Goal: Task Accomplishment & Management: Use online tool/utility

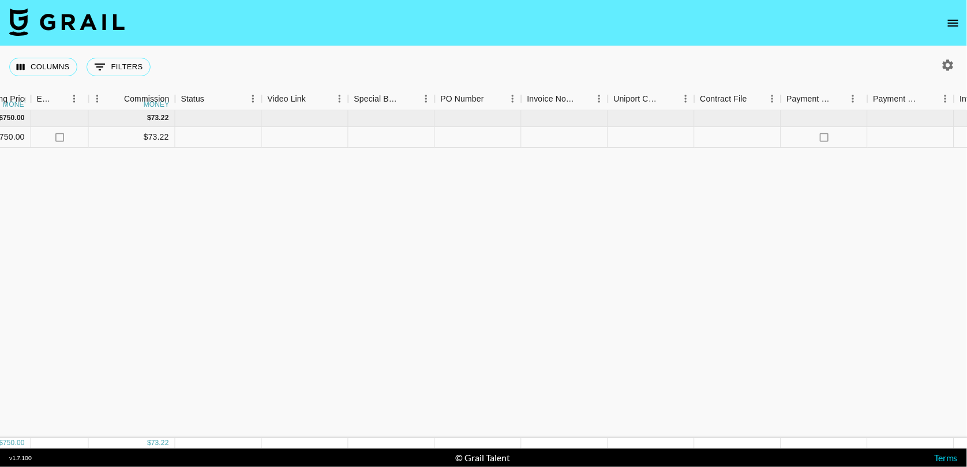
scroll to position [0, 834]
click at [712, 133] on div at bounding box center [732, 137] width 87 height 21
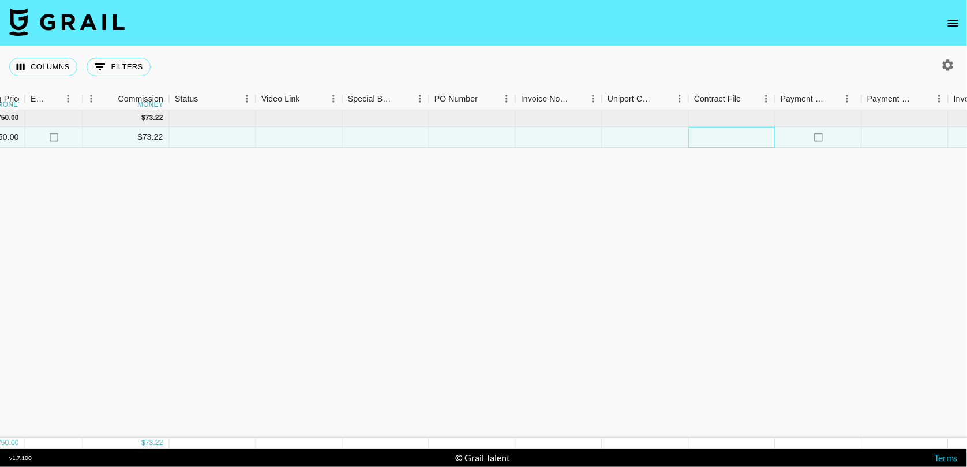
click at [712, 133] on div at bounding box center [732, 137] width 87 height 21
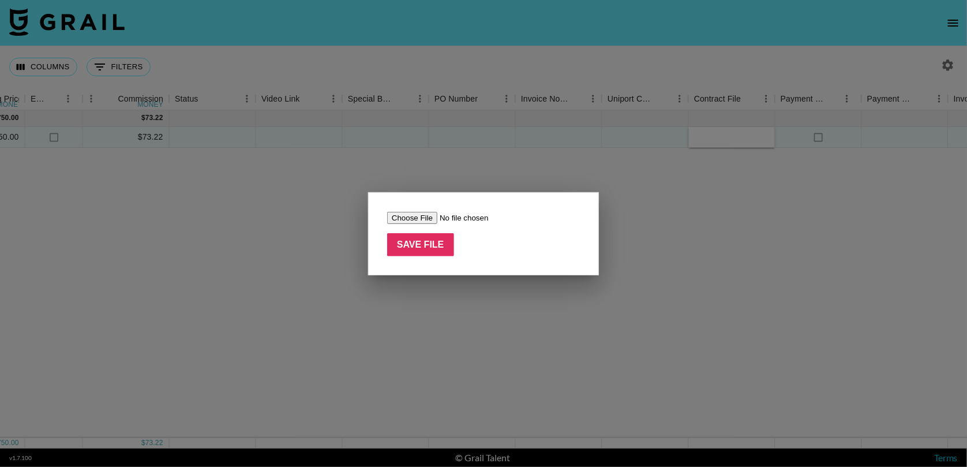
click at [426, 213] on input "file" at bounding box center [460, 218] width 146 height 12
click at [584, 352] on div at bounding box center [483, 233] width 967 height 467
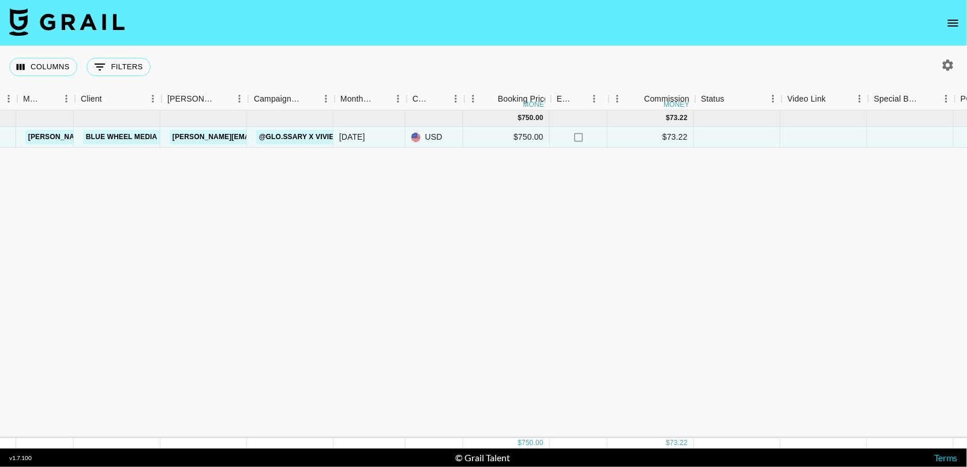
scroll to position [0, 308]
click at [358, 138] on div "[DATE]" at bounding box center [354, 137] width 26 height 12
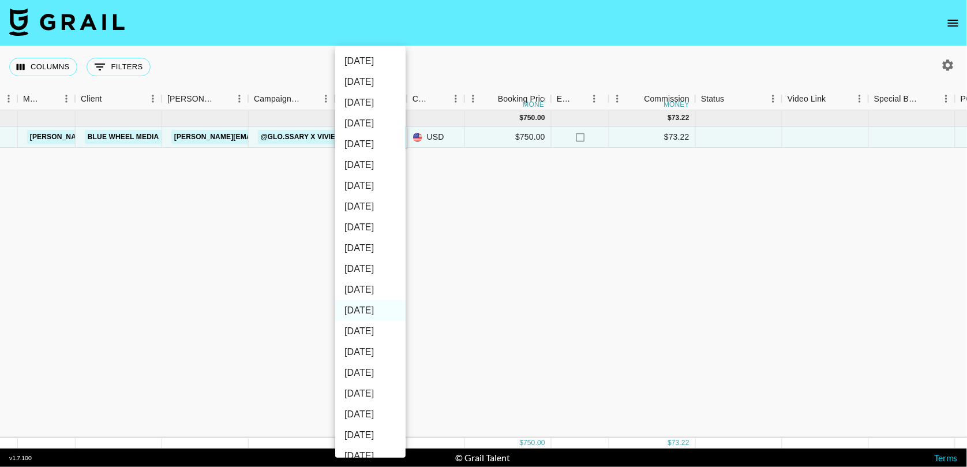
click at [451, 170] on div at bounding box center [483, 233] width 967 height 467
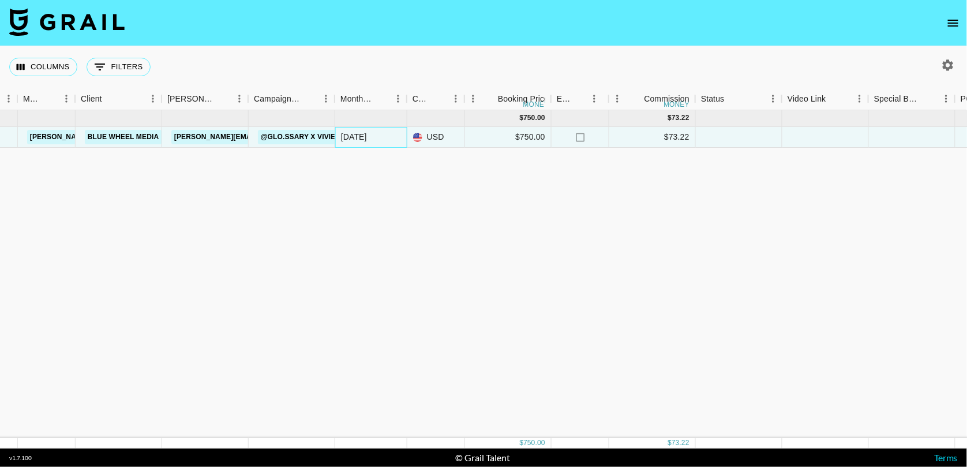
click at [376, 139] on div "[DATE]" at bounding box center [371, 137] width 72 height 21
click at [362, 137] on div "[DATE]" at bounding box center [354, 137] width 26 height 12
click at [381, 144] on div "[DATE]" at bounding box center [371, 137] width 72 height 21
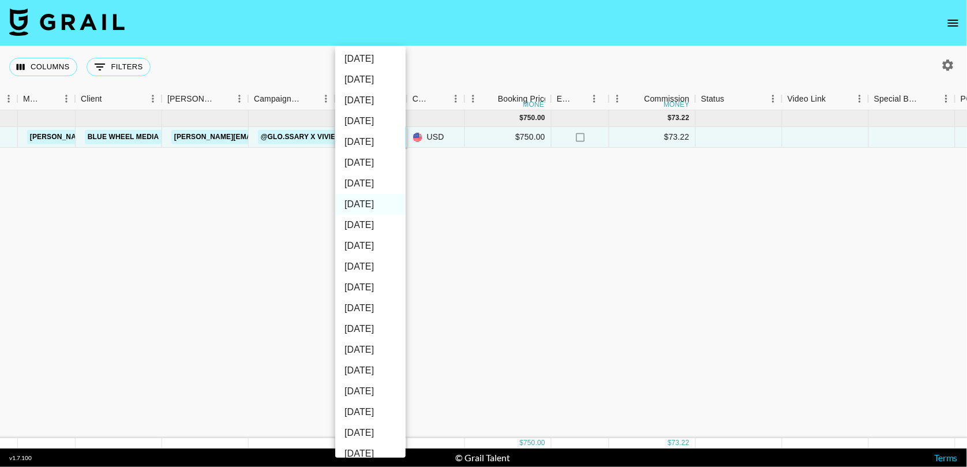
scroll to position [117, 0]
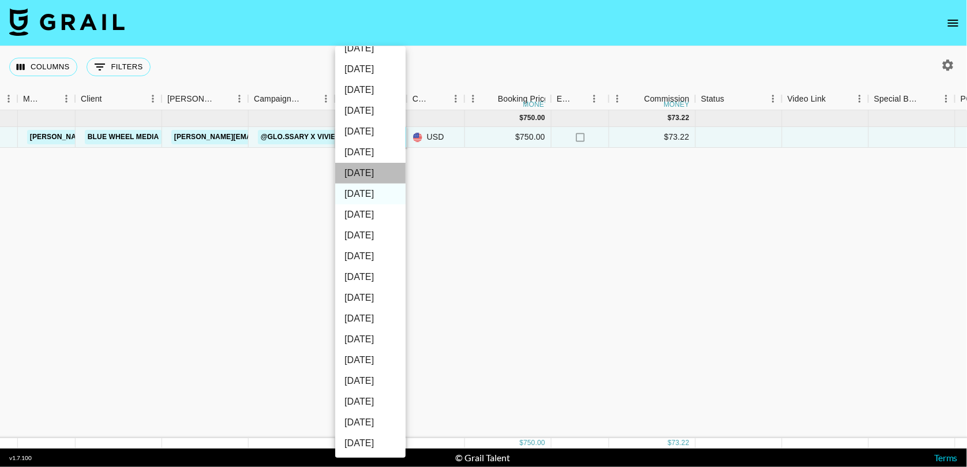
click at [375, 172] on li "[DATE]" at bounding box center [370, 173] width 70 height 21
type input "[DATE]"
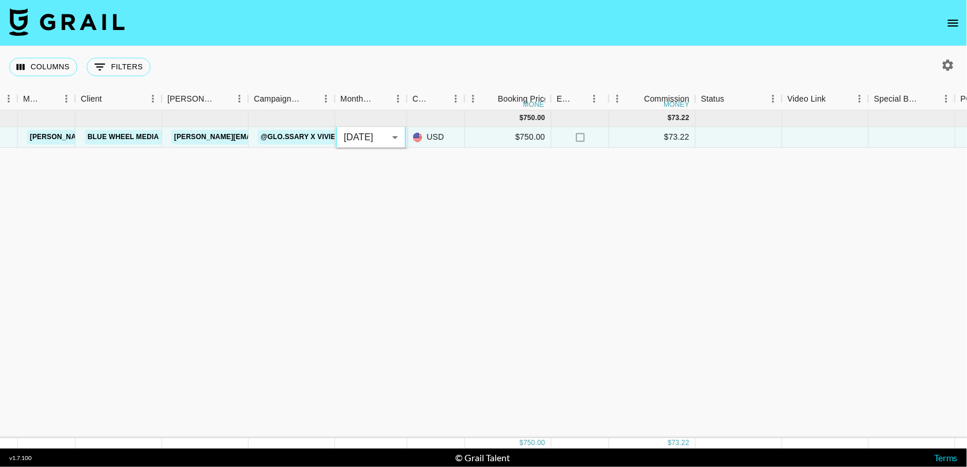
click at [442, 183] on div "[DATE] ( 1 ) $ 750.00 $ 73.22 recePyXL9K0p3a7o8 glo.ssary [PERSON_NAME][EMAIL_A…" at bounding box center [649, 274] width 1915 height 328
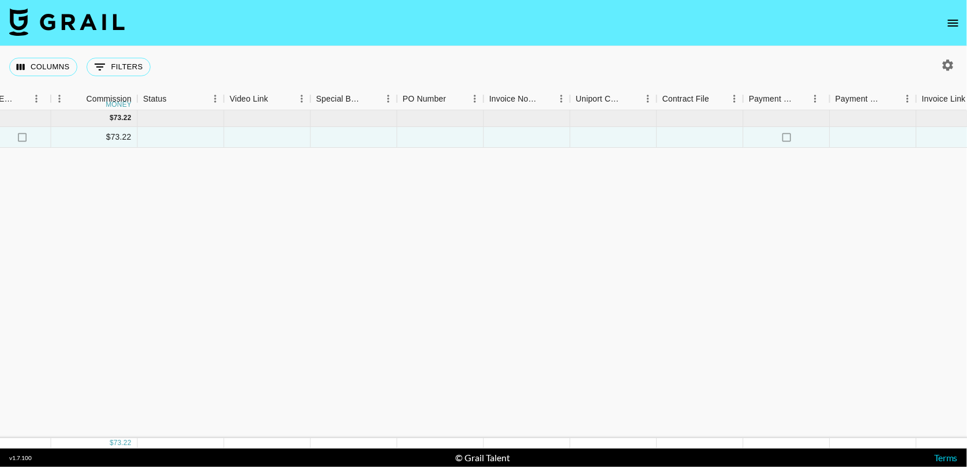
scroll to position [0, 904]
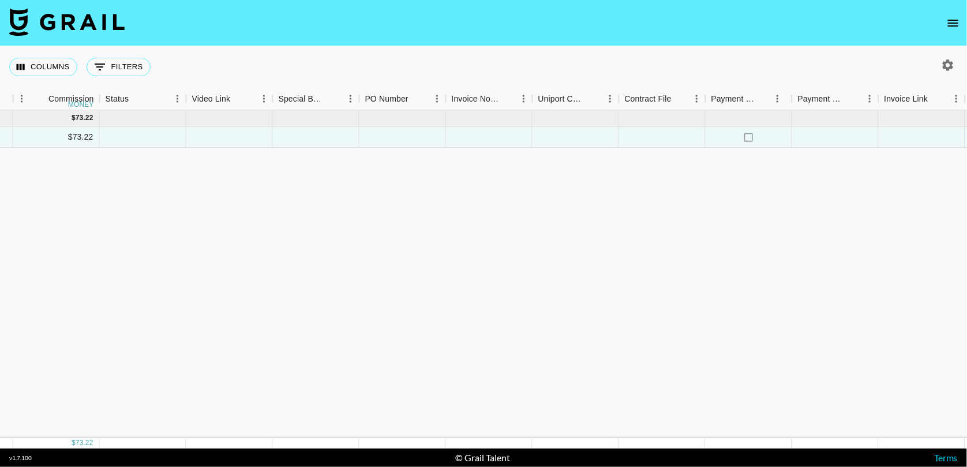
drag, startPoint x: 908, startPoint y: 418, endPoint x: 937, endPoint y: 418, distance: 29.4
click at [937, 418] on div "[DATE] ( 1 ) $ 750.00 $ 73.22 recePyXL9K0p3a7o8 glo.ssary [PERSON_NAME][EMAIL_A…" at bounding box center [53, 274] width 1915 height 328
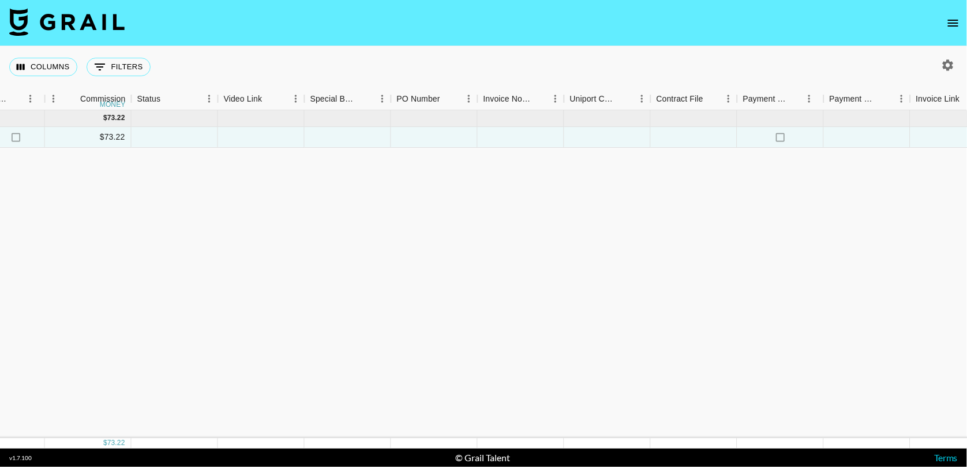
scroll to position [0, 0]
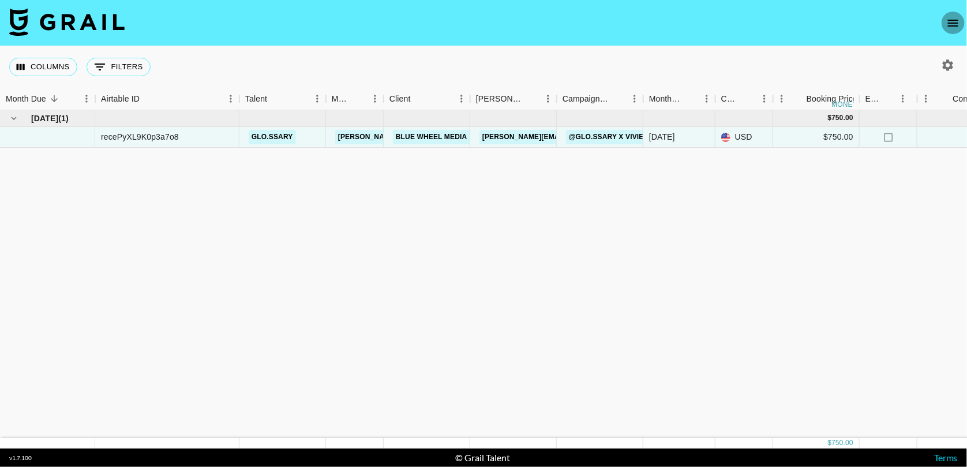
click at [953, 22] on icon "open drawer" at bounding box center [953, 23] width 10 height 7
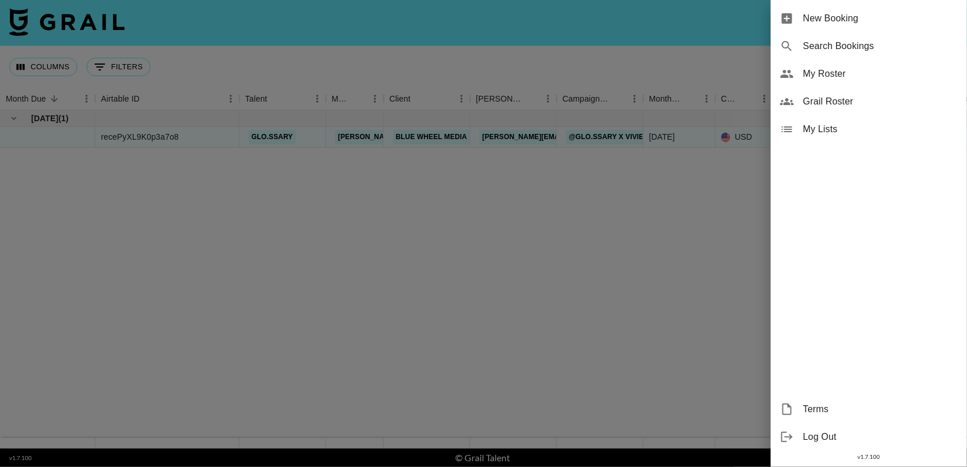
click at [749, 209] on div at bounding box center [483, 233] width 967 height 467
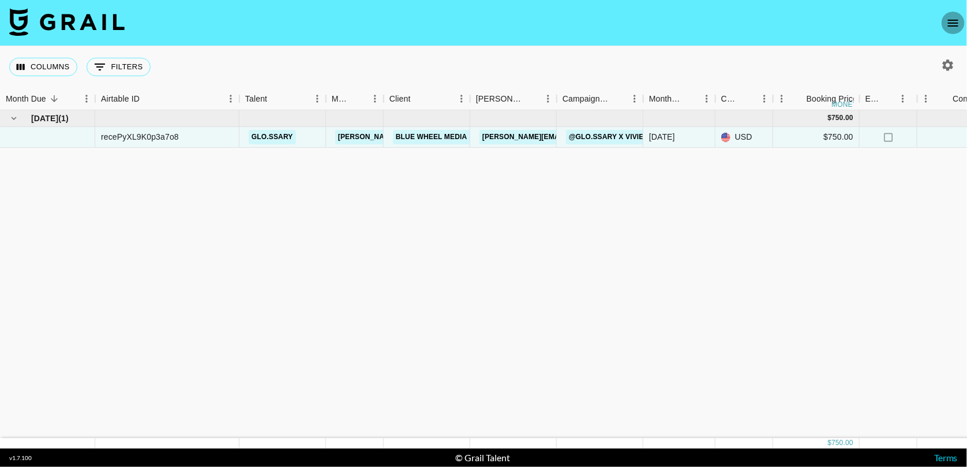
click at [954, 21] on icon "open drawer" at bounding box center [953, 23] width 14 height 14
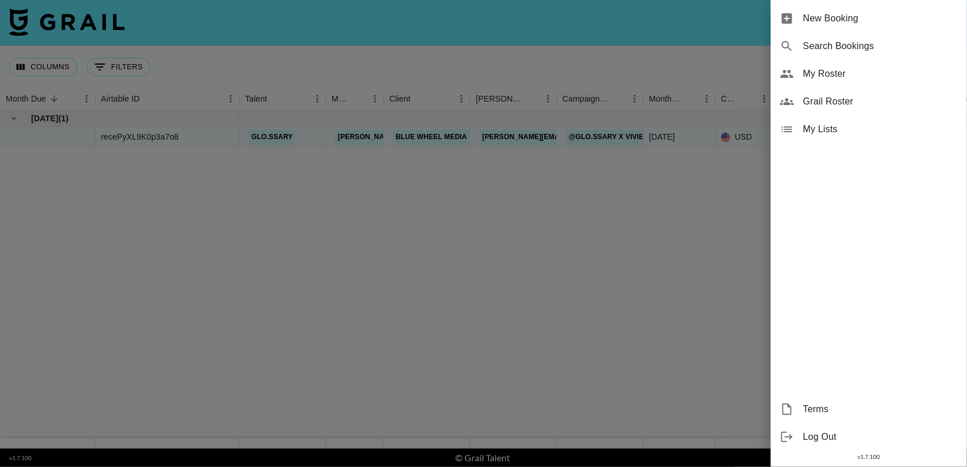
click at [745, 196] on div at bounding box center [483, 233] width 967 height 467
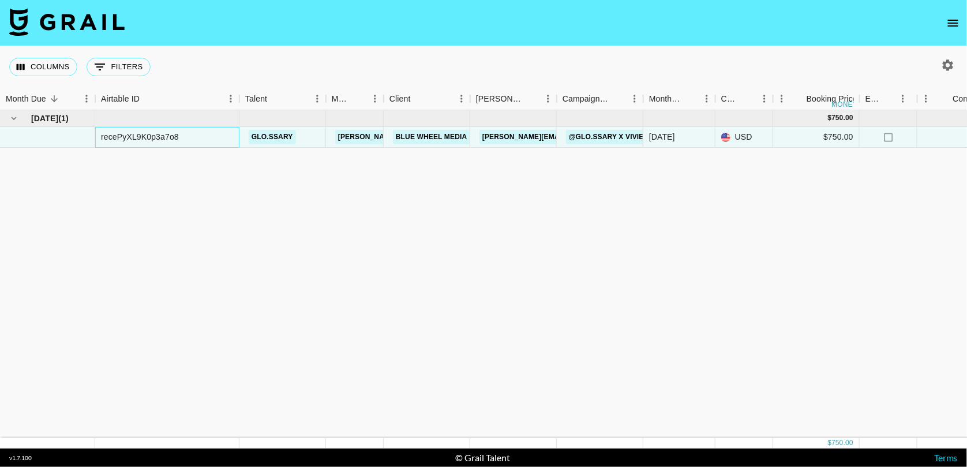
click at [136, 140] on div "recePyXL9K0p3a7o8" at bounding box center [140, 137] width 78 height 12
copy div "recePyXL9K0p3a7o8"
